Goal: Information Seeking & Learning: Understand process/instructions

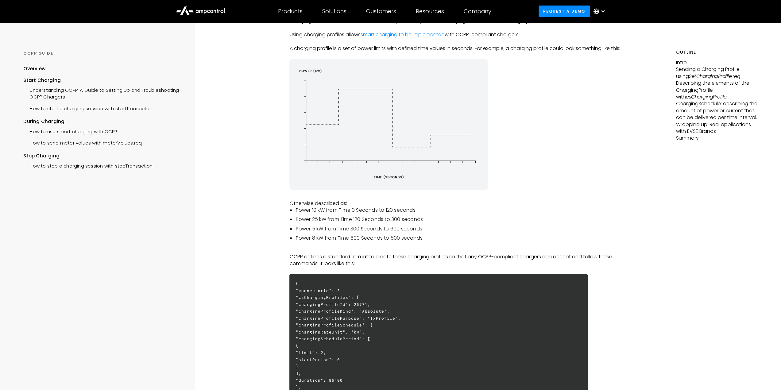
scroll to position [153, 0]
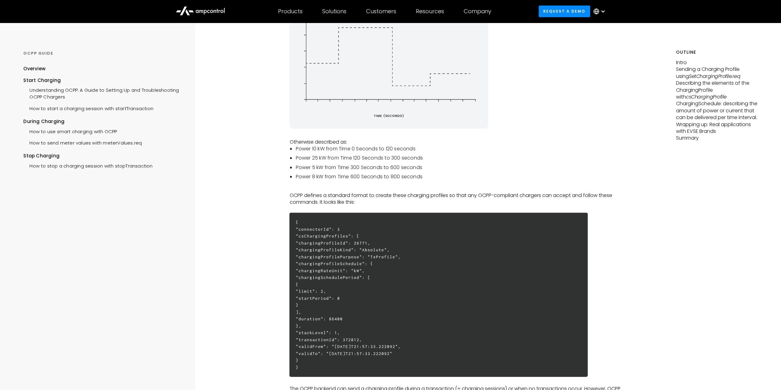
click at [361, 253] on h6 "{ "connectorId": 3 "csChargingProfiles": { "chargingProfileId": 26771, "chargin…" at bounding box center [438, 295] width 298 height 164
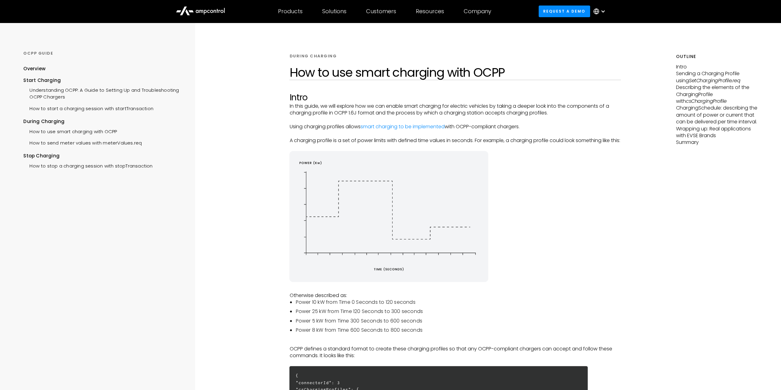
copy h6 "chargingProfileId"
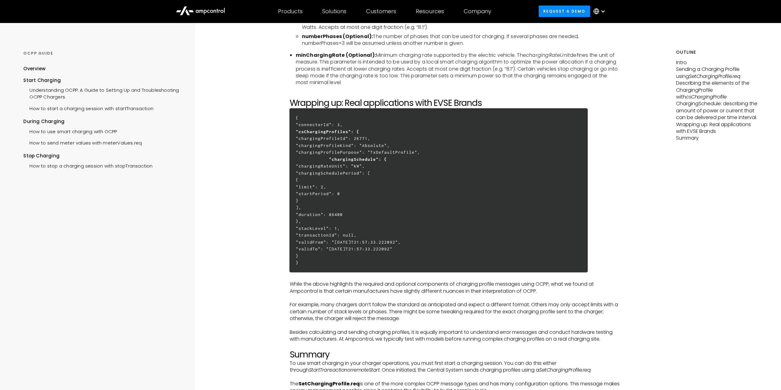
scroll to position [1656, 0]
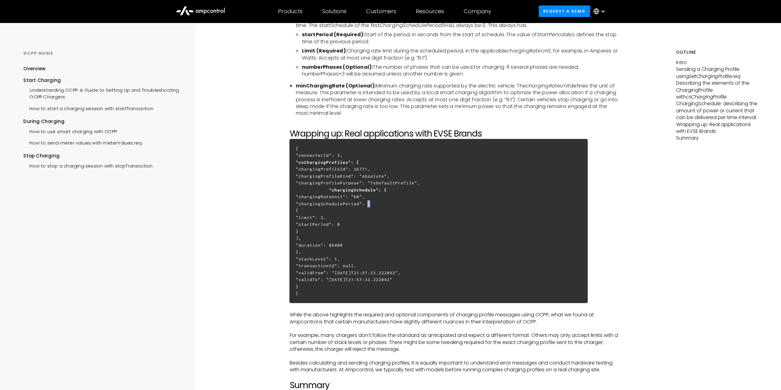
click at [366, 216] on h6 "{ "connectorId": 3, "csChargingProfiles": { "chargingProfileId": 26771, "chargi…" at bounding box center [438, 221] width 298 height 164
click at [398, 216] on h6 "{ "connectorId": 3, "csChargingProfiles": { "chargingProfileId": 26771, "chargi…" at bounding box center [438, 221] width 298 height 164
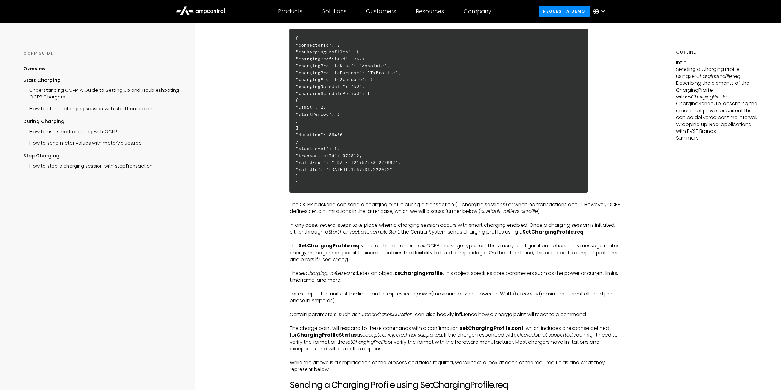
scroll to position [276, 0]
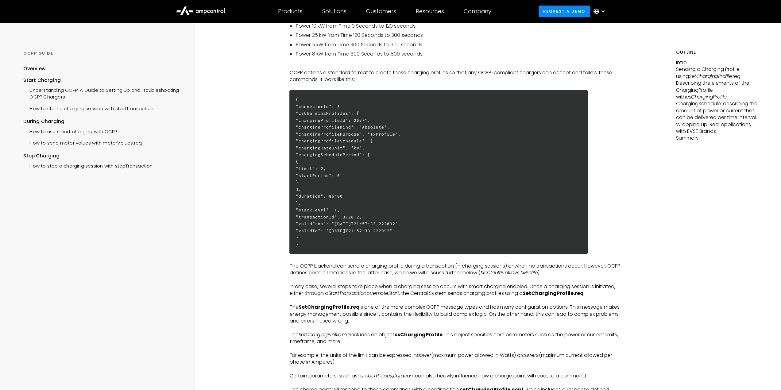
click at [358, 216] on h6 "{ "connectorId": 3 "csChargingProfiles": { "chargingProfileId": 26771, "chargin…" at bounding box center [438, 172] width 298 height 164
copy h6 "stackLevel"
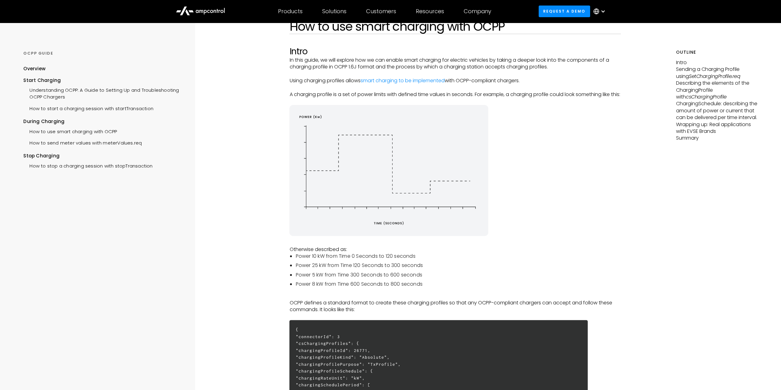
scroll to position [0, 0]
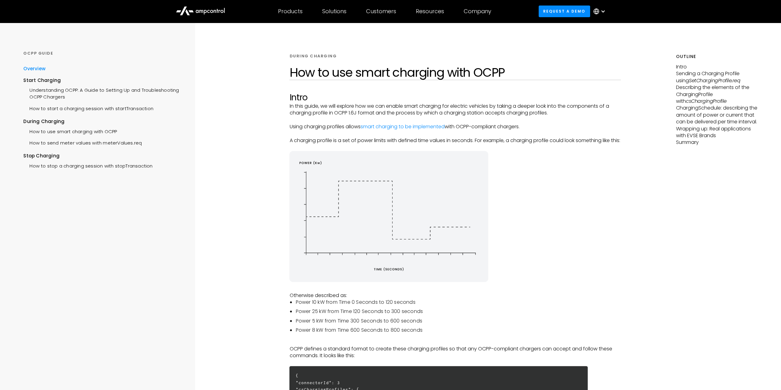
click at [36, 70] on div "Overview" at bounding box center [34, 68] width 22 height 7
